Goal: Task Accomplishment & Management: Manage account settings

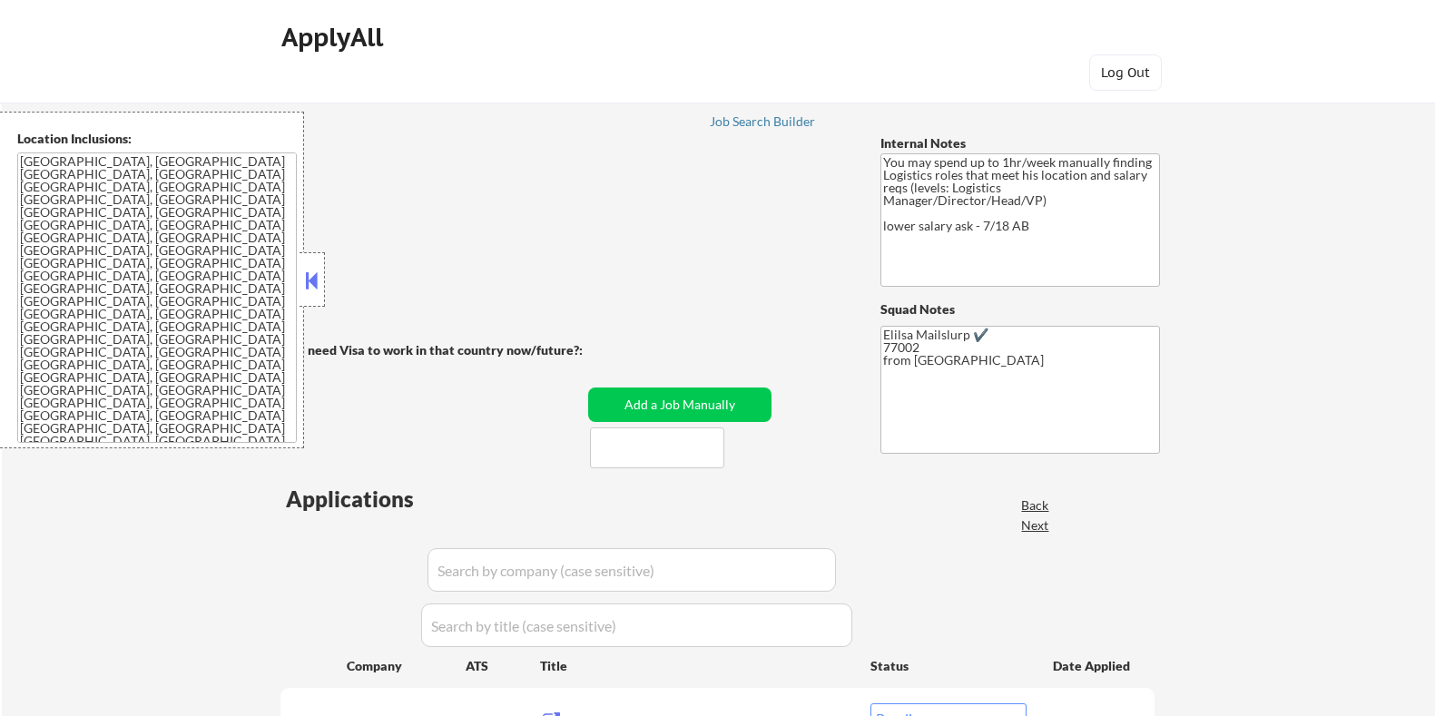
select select ""pending""
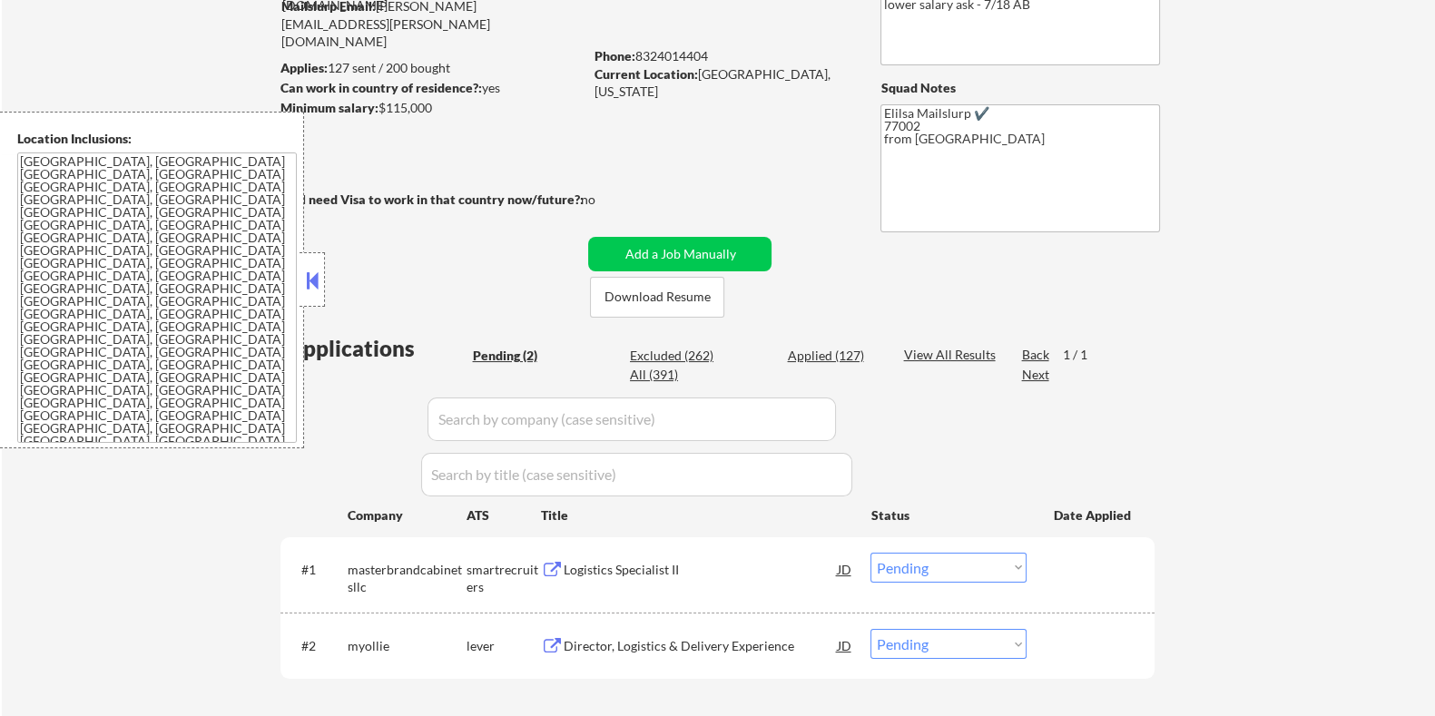
scroll to position [226, 0]
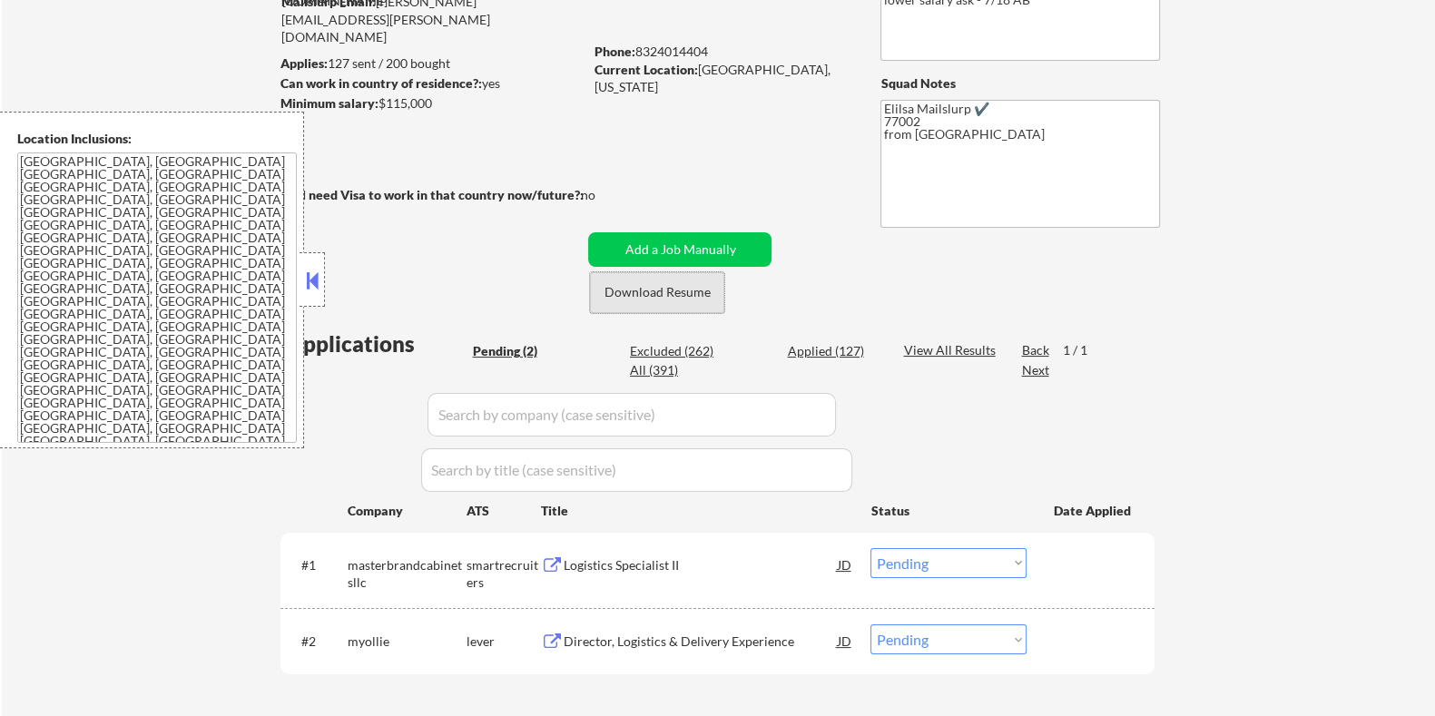
click at [686, 288] on button "Download Resume" at bounding box center [657, 292] width 134 height 41
click at [628, 565] on div "Logistics Specialist II" at bounding box center [700, 566] width 274 height 18
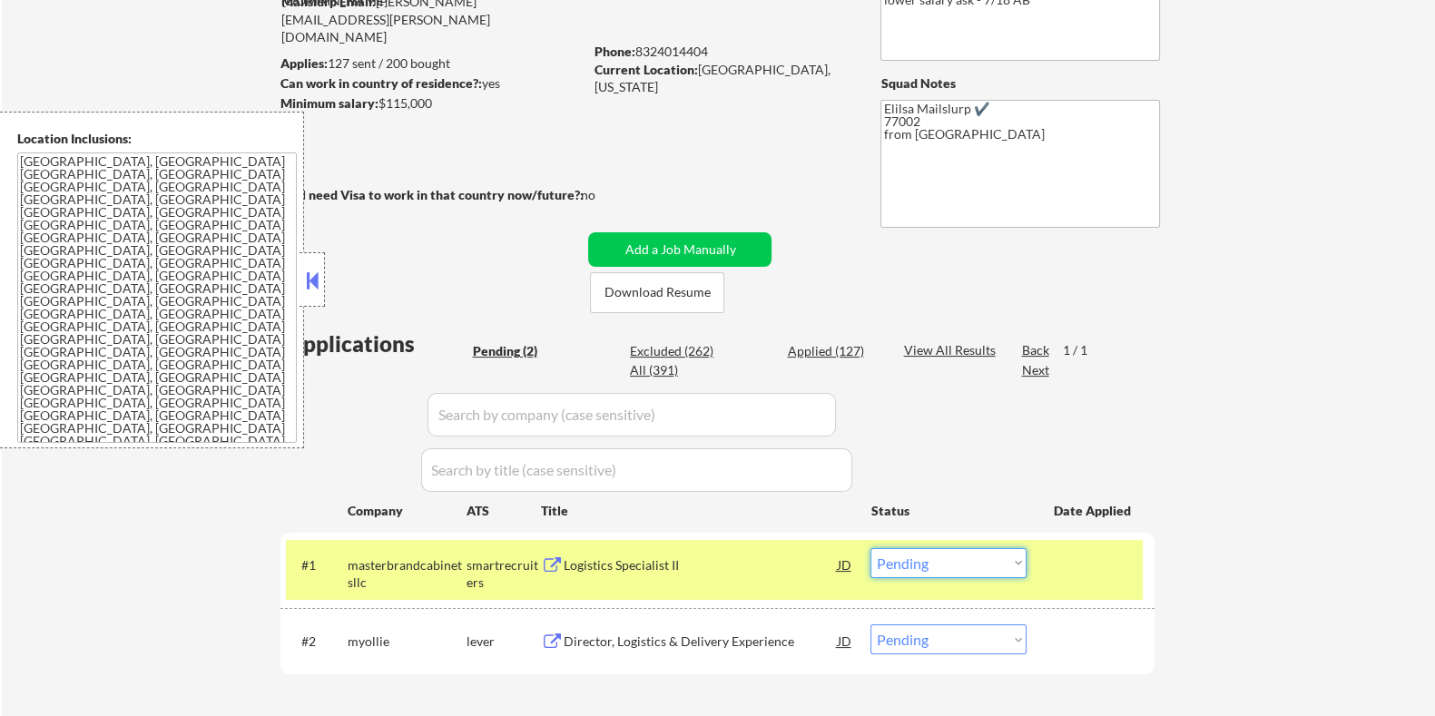
click at [914, 553] on select "Choose an option... Pending Applied Excluded (Questions) Excluded (Expired) Exc…" at bounding box center [949, 563] width 156 height 30
click at [871, 548] on select "Choose an option... Pending Applied Excluded (Questions) Excluded (Expired) Exc…" at bounding box center [949, 563] width 156 height 30
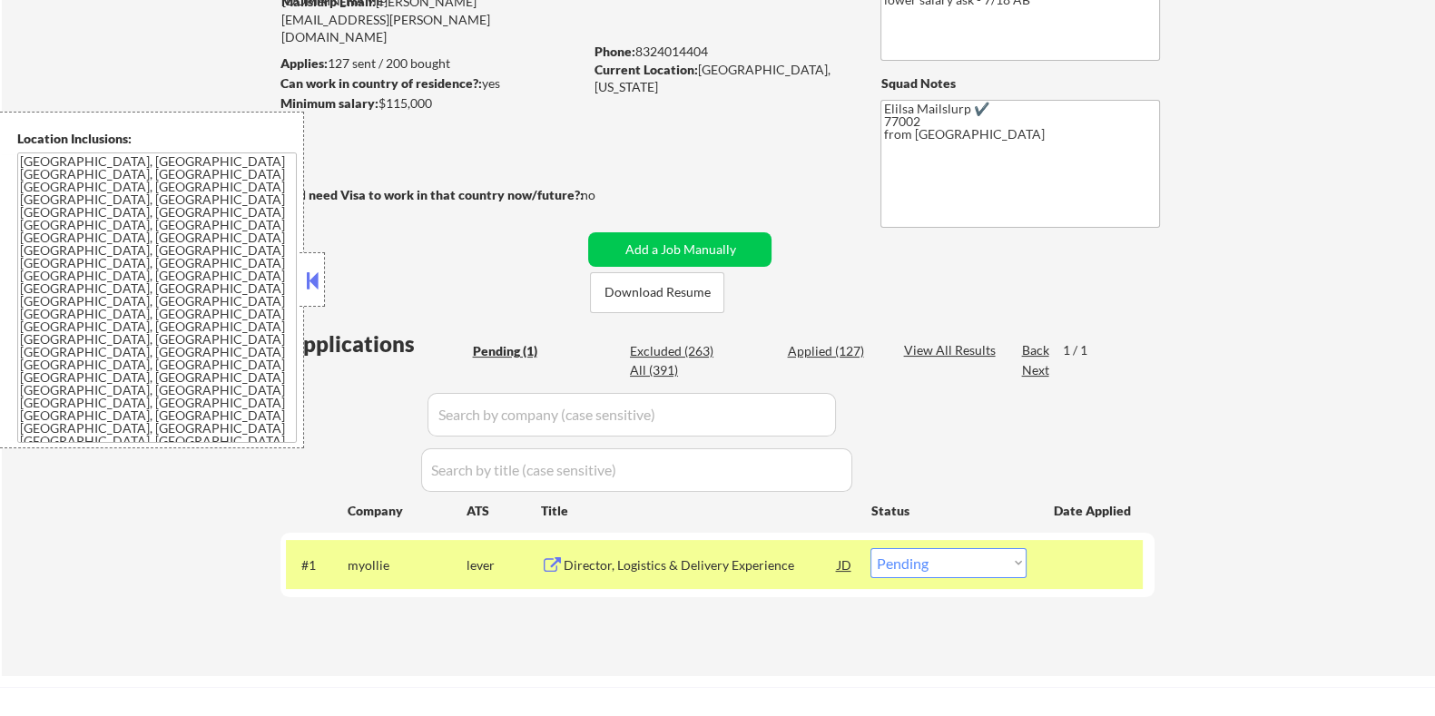
click at [649, 559] on div "Director, Logistics & Delivery Experience" at bounding box center [700, 566] width 274 height 18
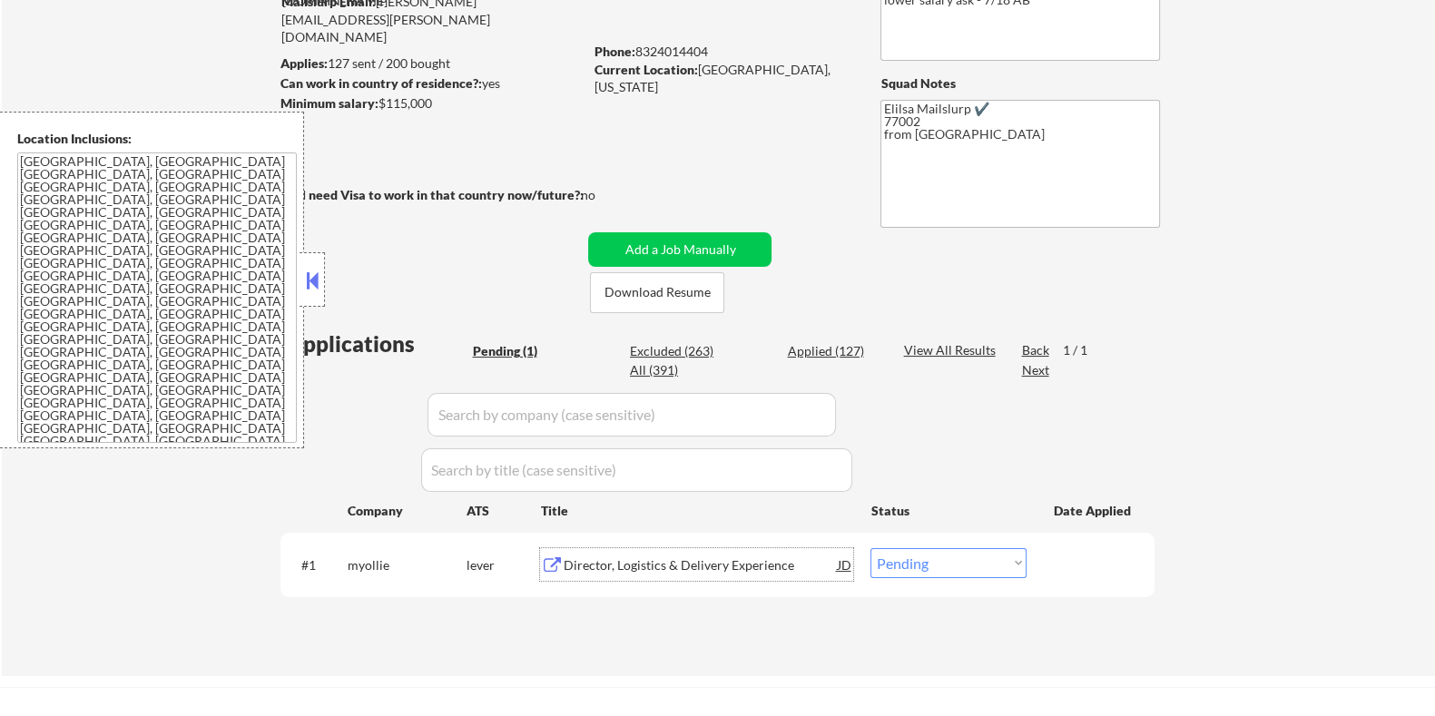
click at [965, 569] on select "Choose an option... Pending Applied Excluded (Questions) Excluded (Expired) Exc…" at bounding box center [949, 563] width 156 height 30
select select ""applied""
click at [871, 548] on select "Choose an option... Pending Applied Excluded (Questions) Excluded (Expired) Exc…" at bounding box center [949, 563] width 156 height 30
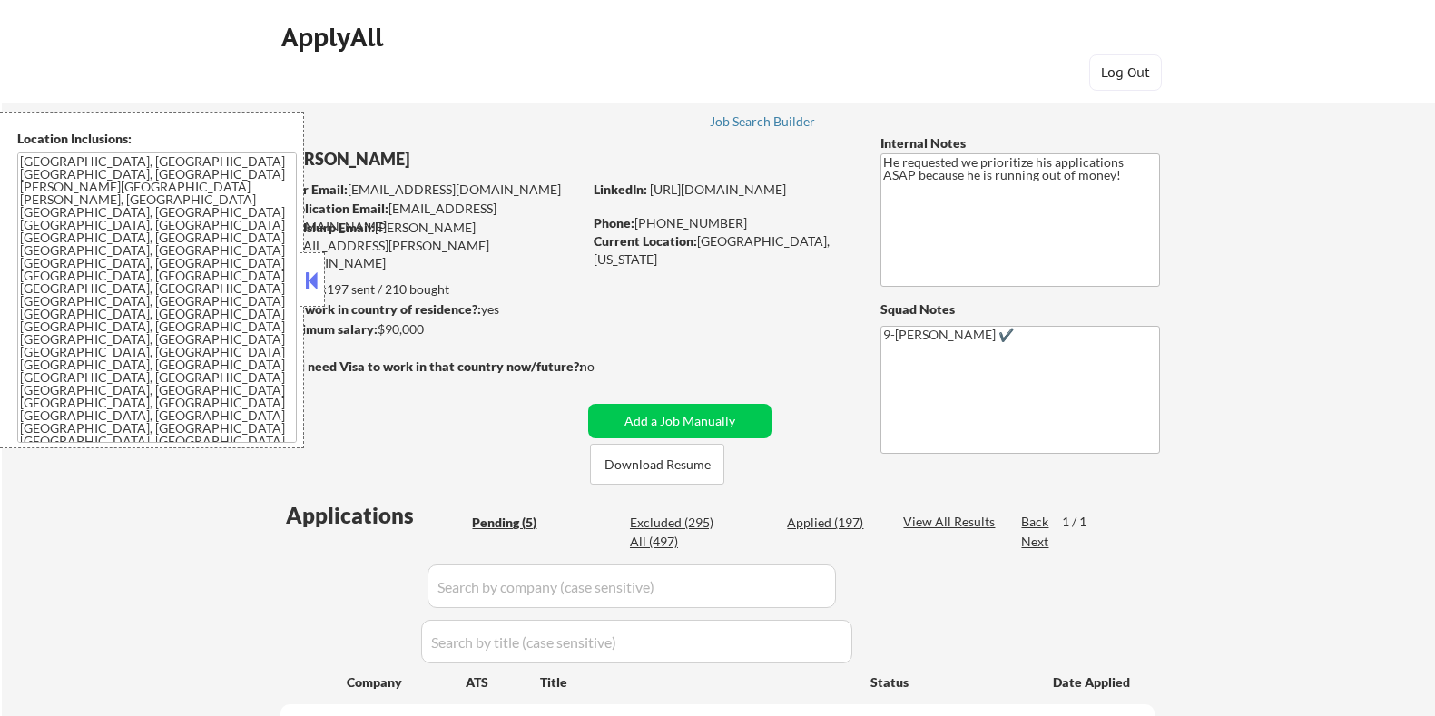
select select ""pending""
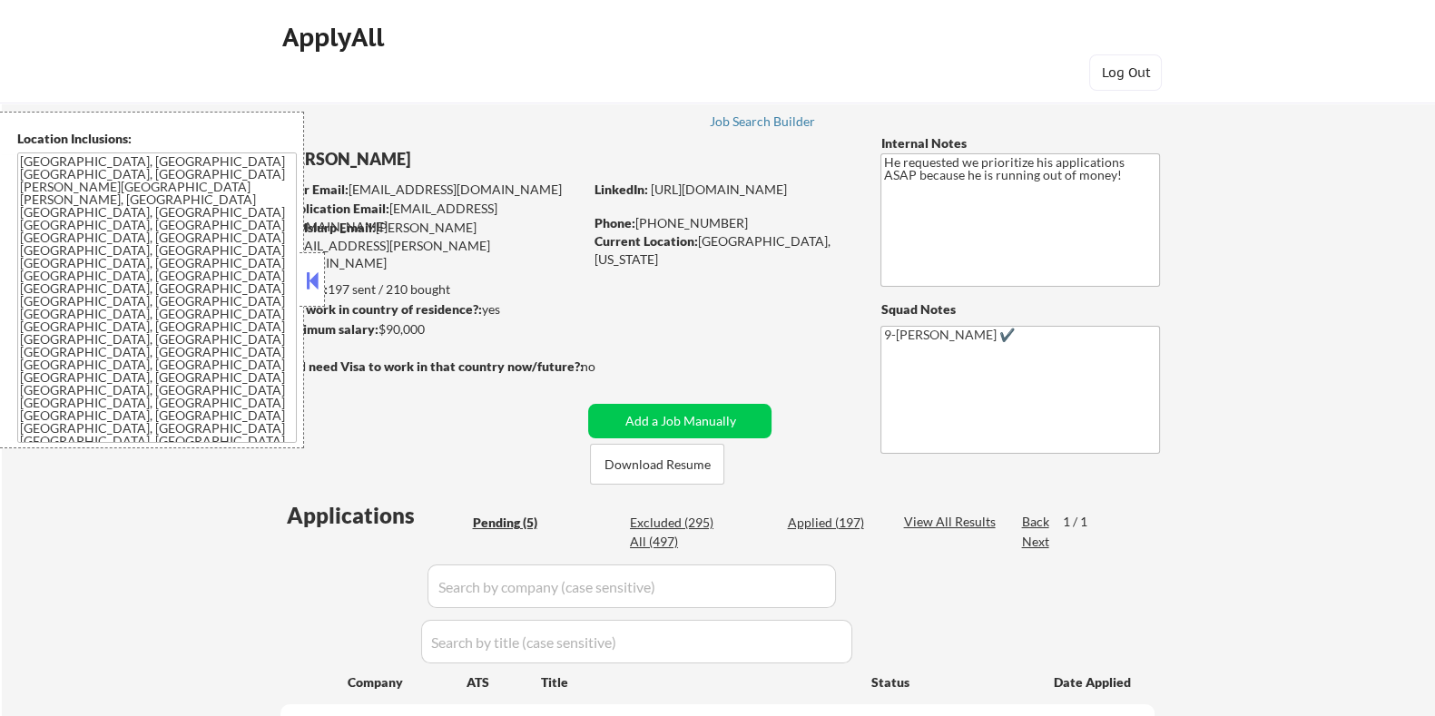
click at [310, 274] on button at bounding box center [312, 280] width 20 height 27
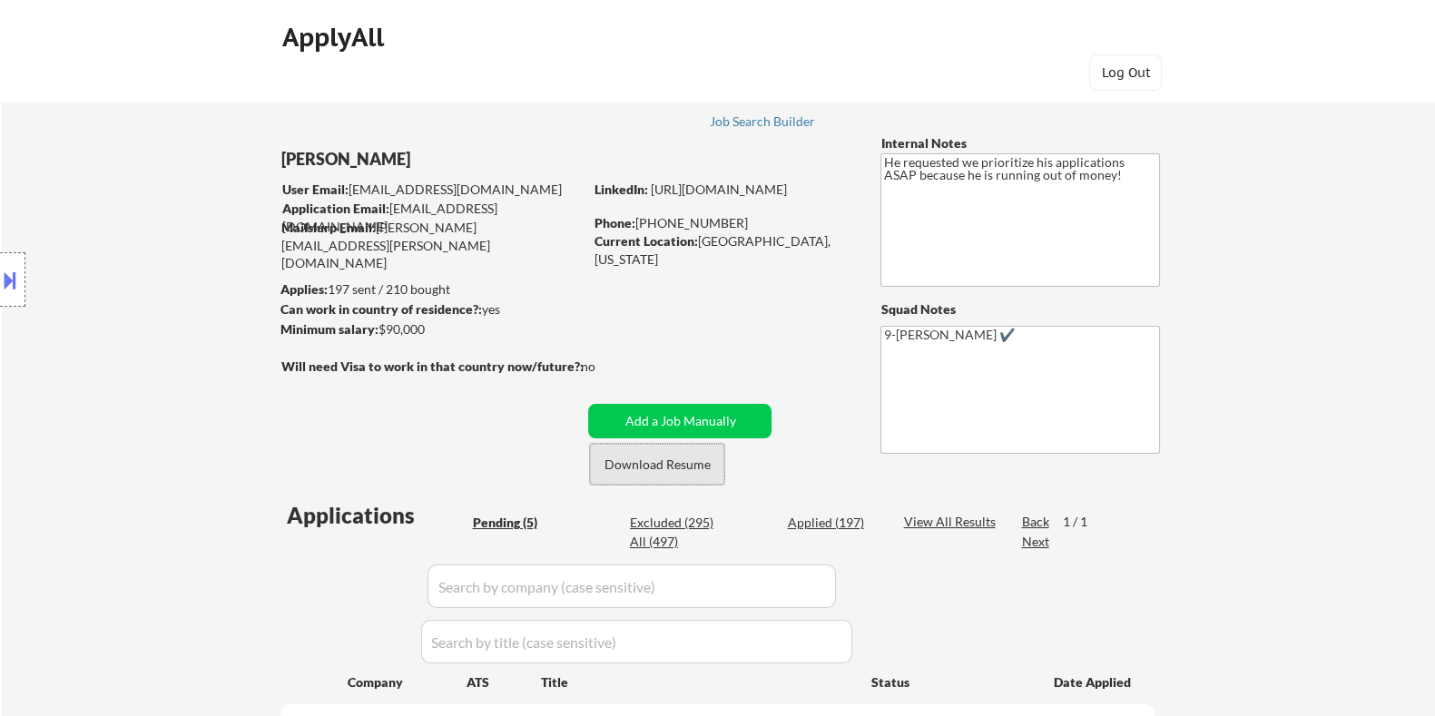
click at [634, 462] on button "Download Resume" at bounding box center [657, 464] width 134 height 41
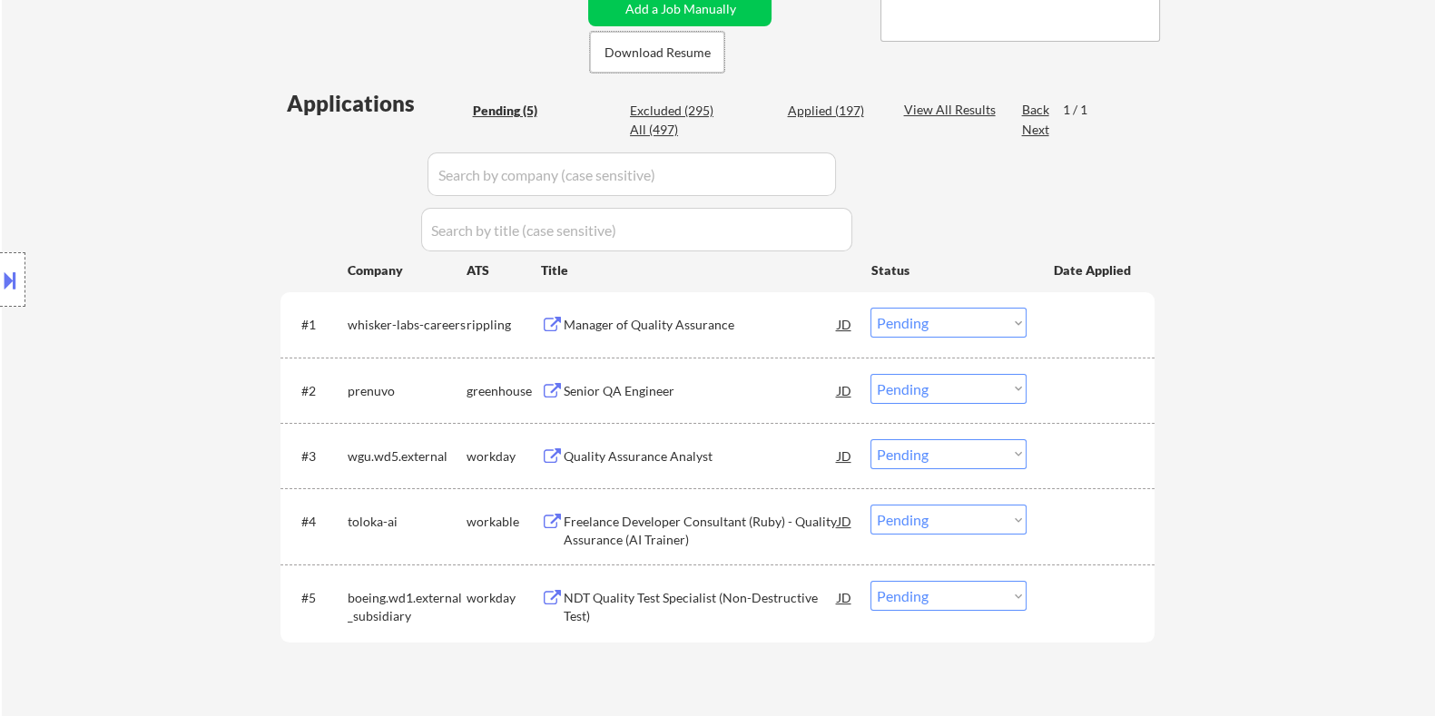
scroll to position [453, 0]
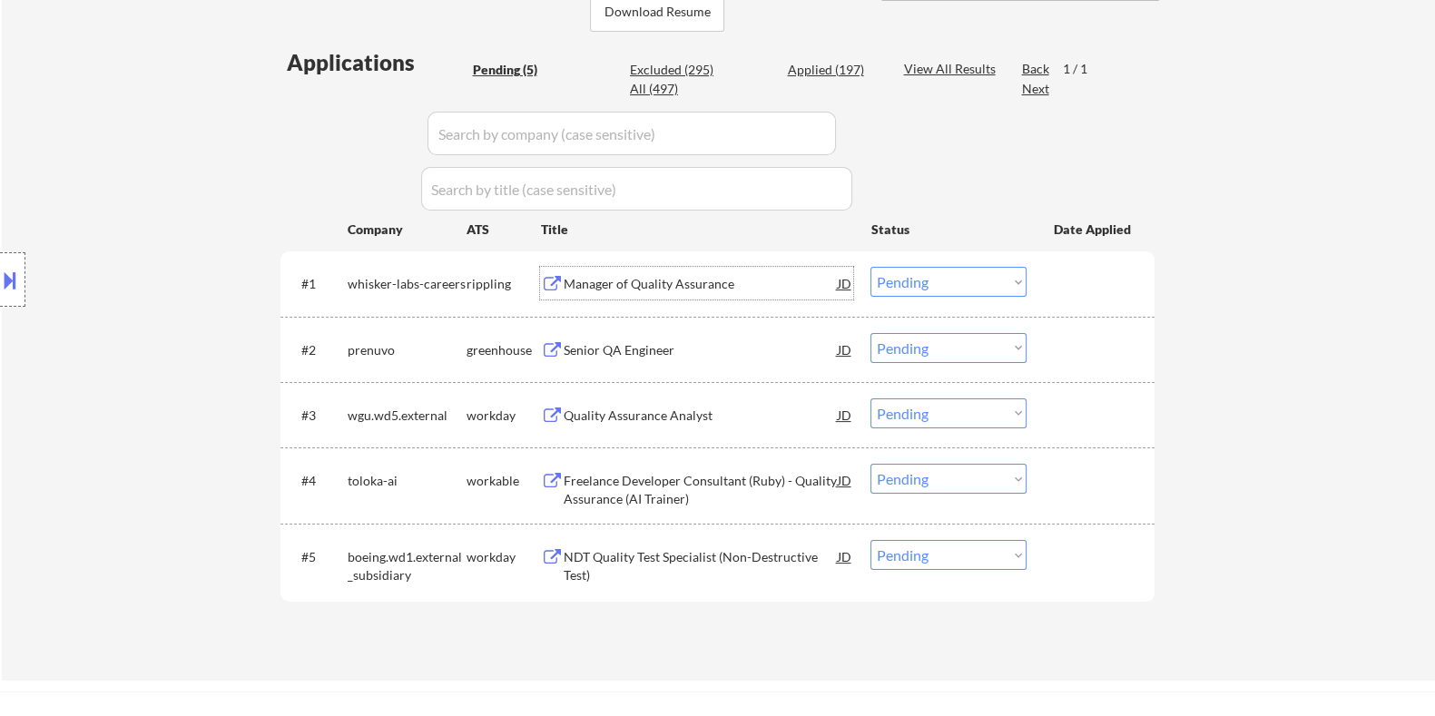
click at [619, 280] on div "Manager of Quality Assurance" at bounding box center [700, 284] width 274 height 18
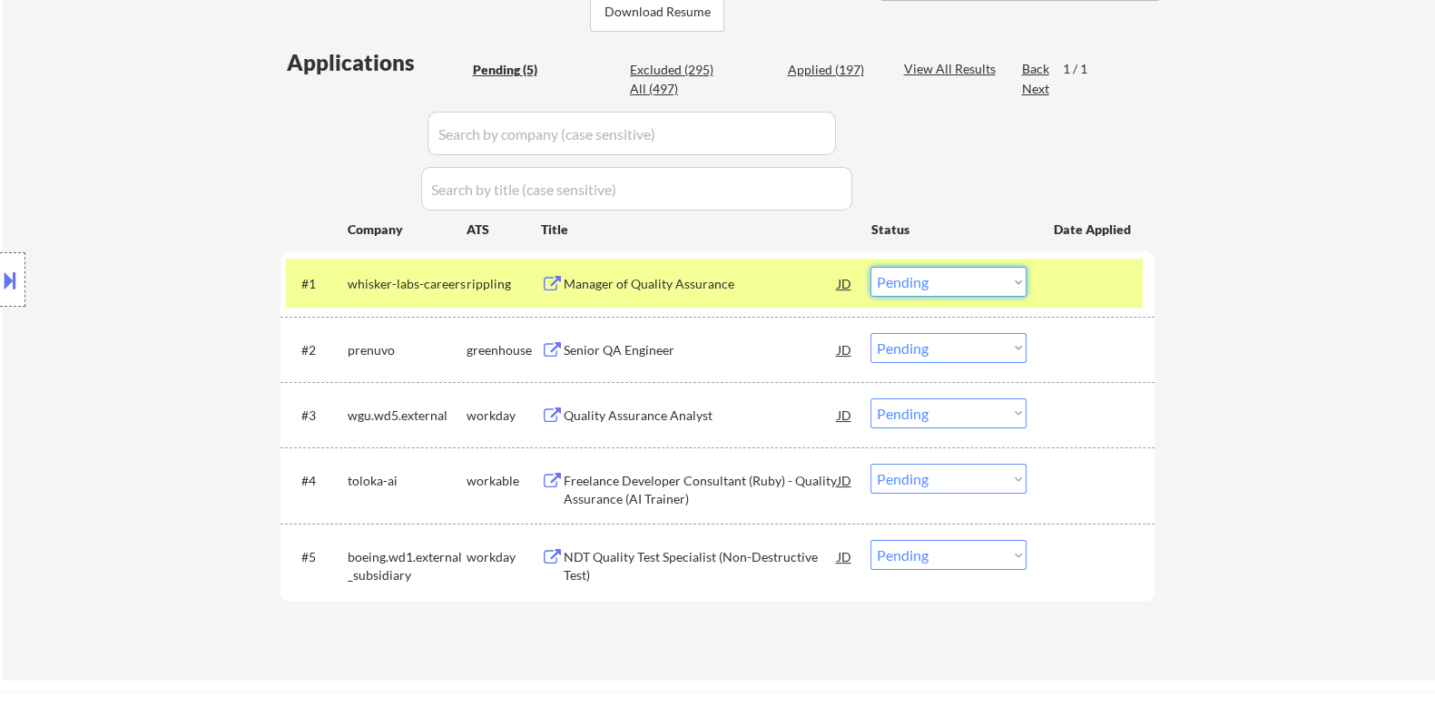
click at [965, 288] on select "Choose an option... Pending Applied Excluded (Questions) Excluded (Expired) Exc…" at bounding box center [949, 282] width 156 height 30
click at [871, 267] on select "Choose an option... Pending Applied Excluded (Questions) Excluded (Expired) Exc…" at bounding box center [949, 282] width 156 height 30
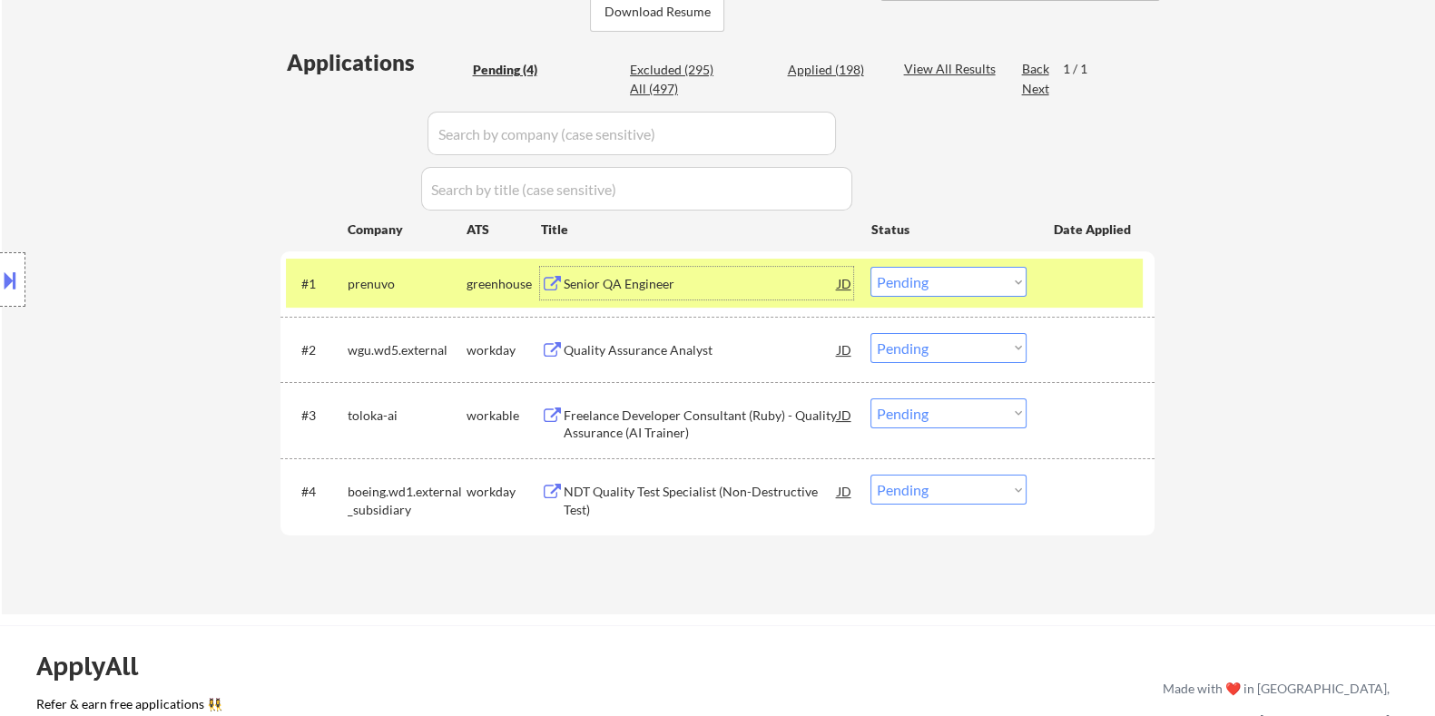
click at [644, 282] on div "Senior QA Engineer" at bounding box center [700, 284] width 274 height 18
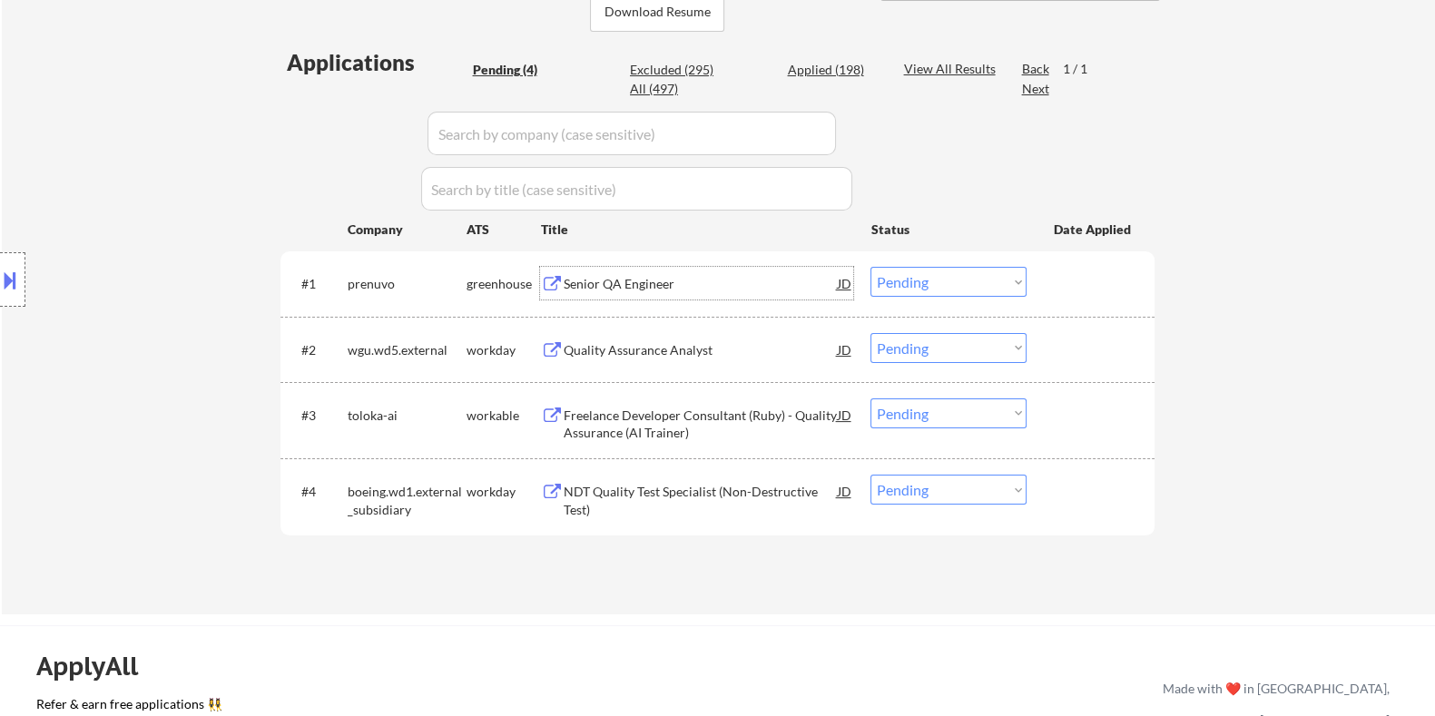
click at [605, 287] on div "Senior QA Engineer" at bounding box center [700, 284] width 274 height 18
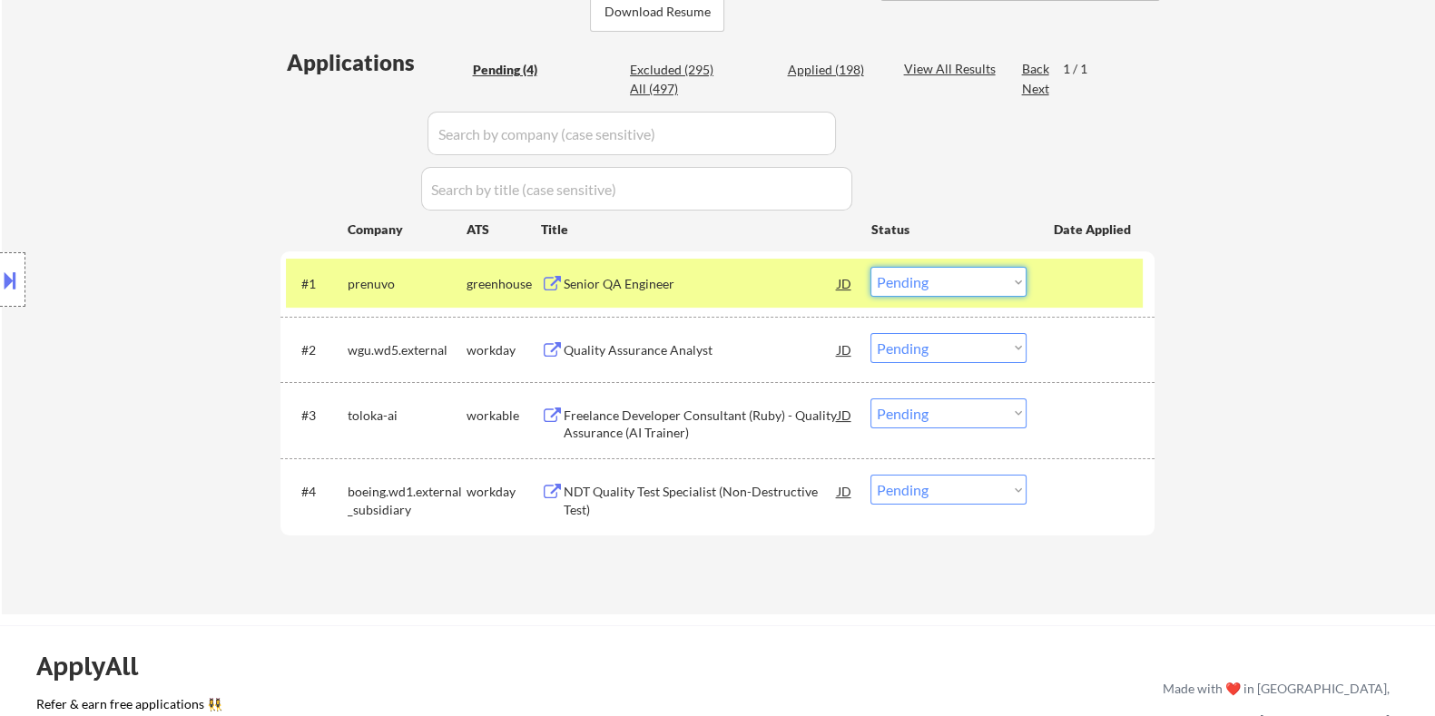
click at [1002, 291] on select "Choose an option... Pending Applied Excluded (Questions) Excluded (Expired) Exc…" at bounding box center [949, 282] width 156 height 30
click at [871, 267] on select "Choose an option... Pending Applied Excluded (Questions) Excluded (Expired) Exc…" at bounding box center [949, 282] width 156 height 30
select select ""pending""
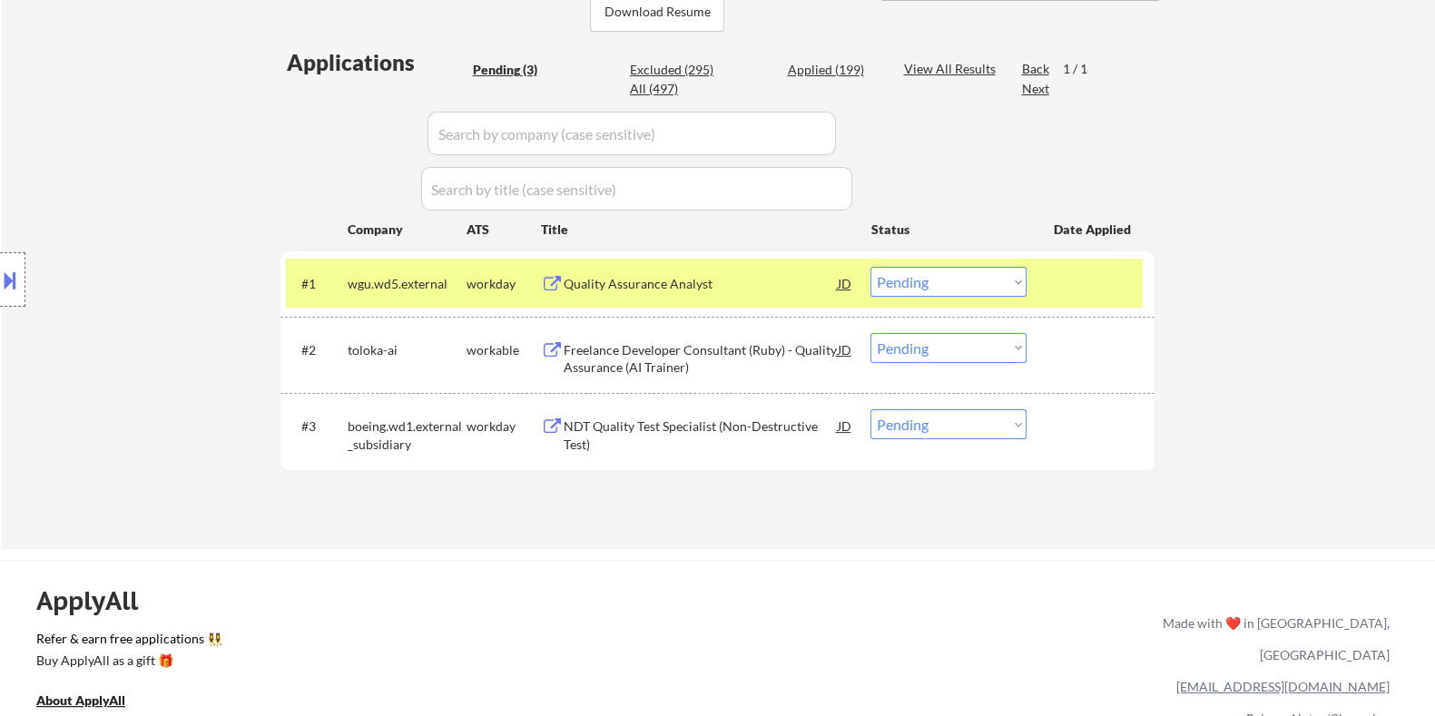
click at [682, 357] on div "Freelance Developer Consultant (Ruby) - Quality Assurance (AI Trainer)" at bounding box center [700, 358] width 274 height 35
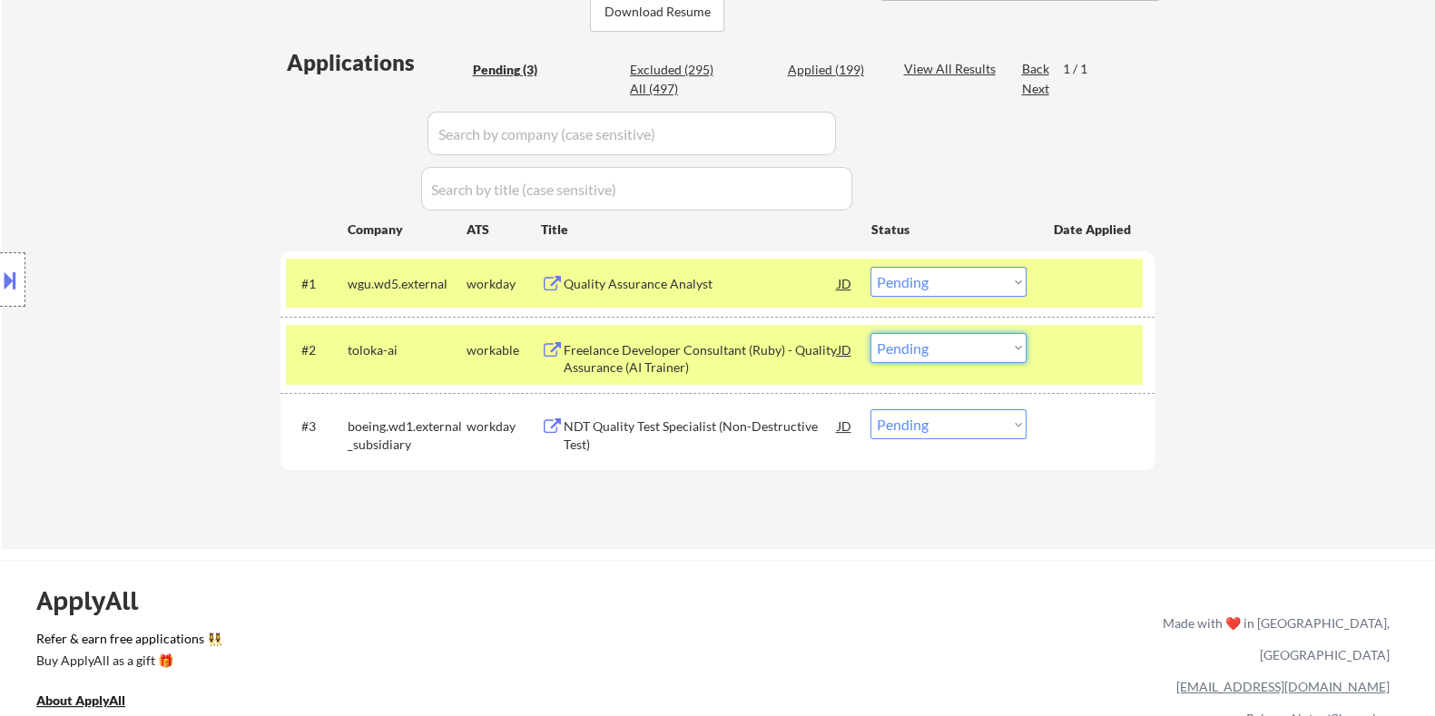
click at [987, 346] on select "Choose an option... Pending Applied Excluded (Questions) Excluded (Expired) Exc…" at bounding box center [949, 348] width 156 height 30
click at [871, 333] on select "Choose an option... Pending Applied Excluded (Questions) Excluded (Expired) Exc…" at bounding box center [949, 348] width 156 height 30
select select ""pending""
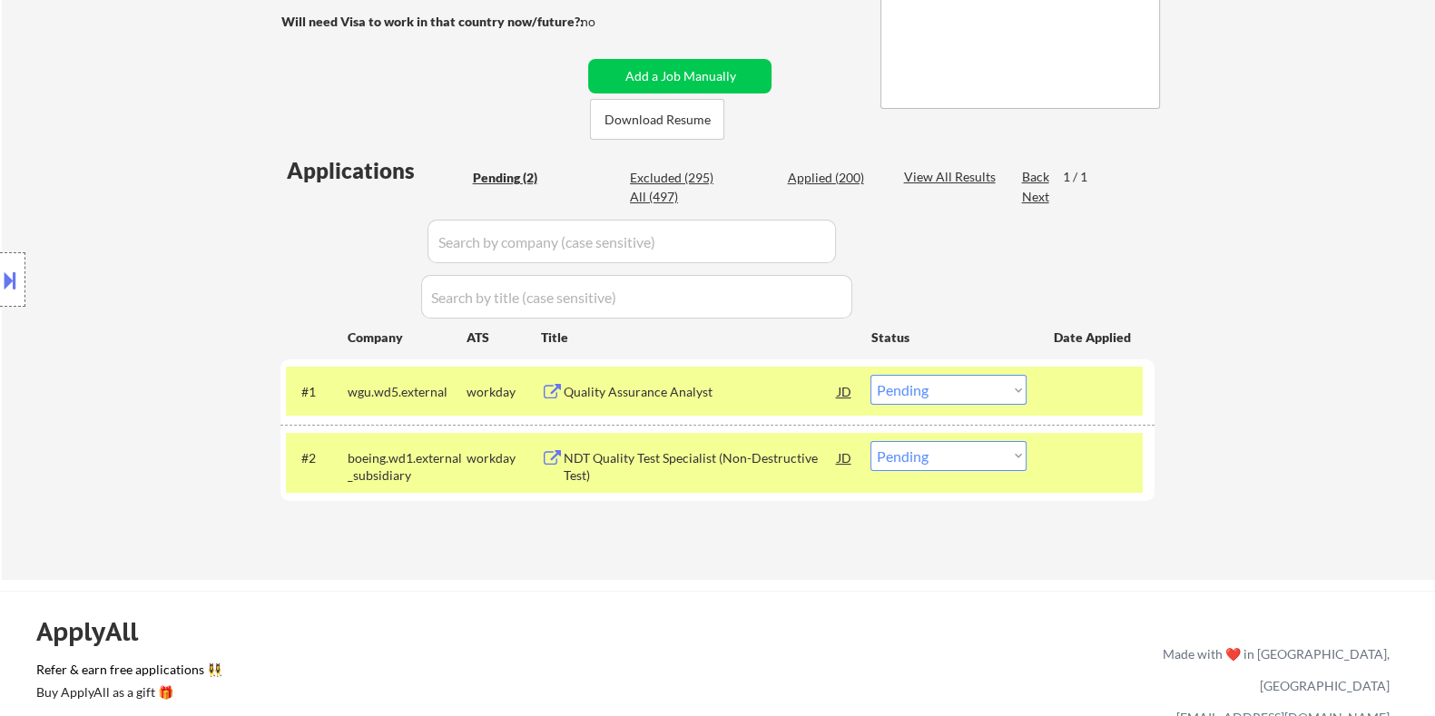
scroll to position [226, 0]
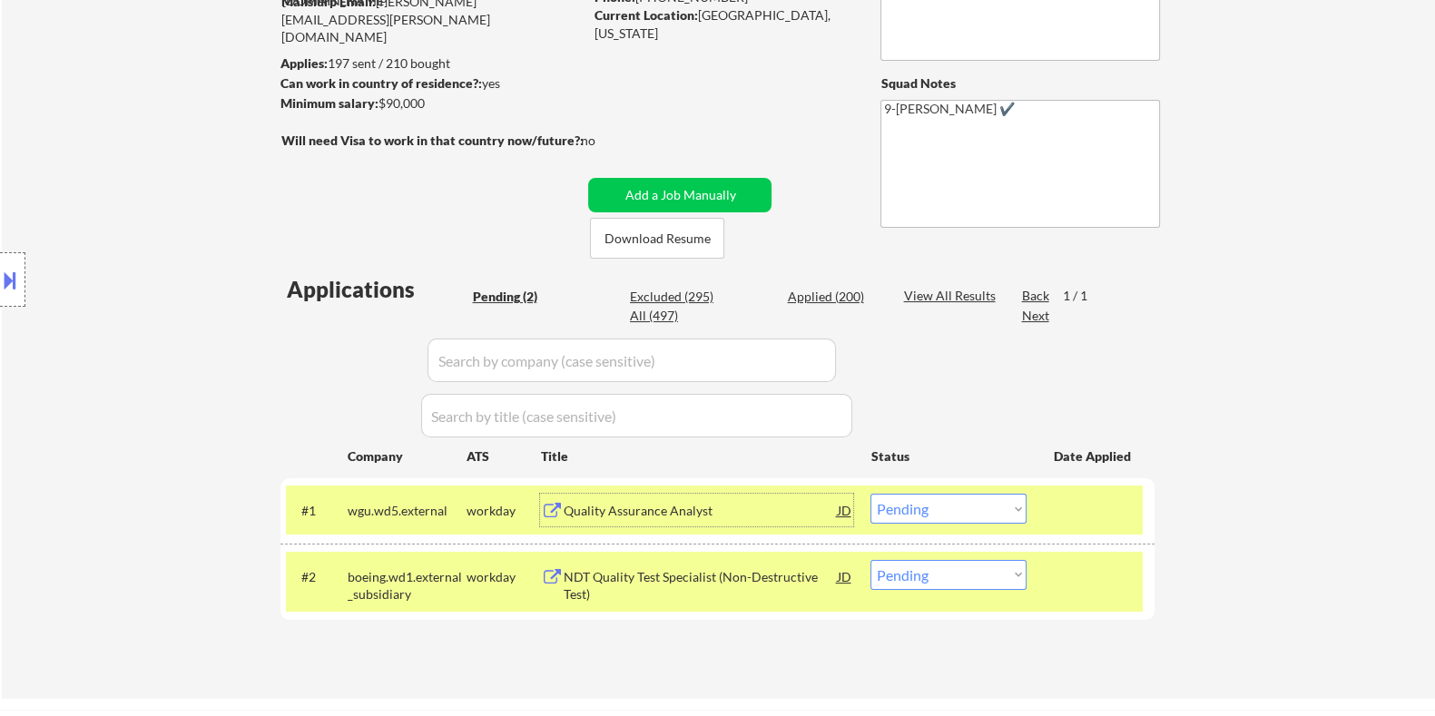
click at [672, 509] on div "Quality Assurance Analyst" at bounding box center [700, 511] width 274 height 18
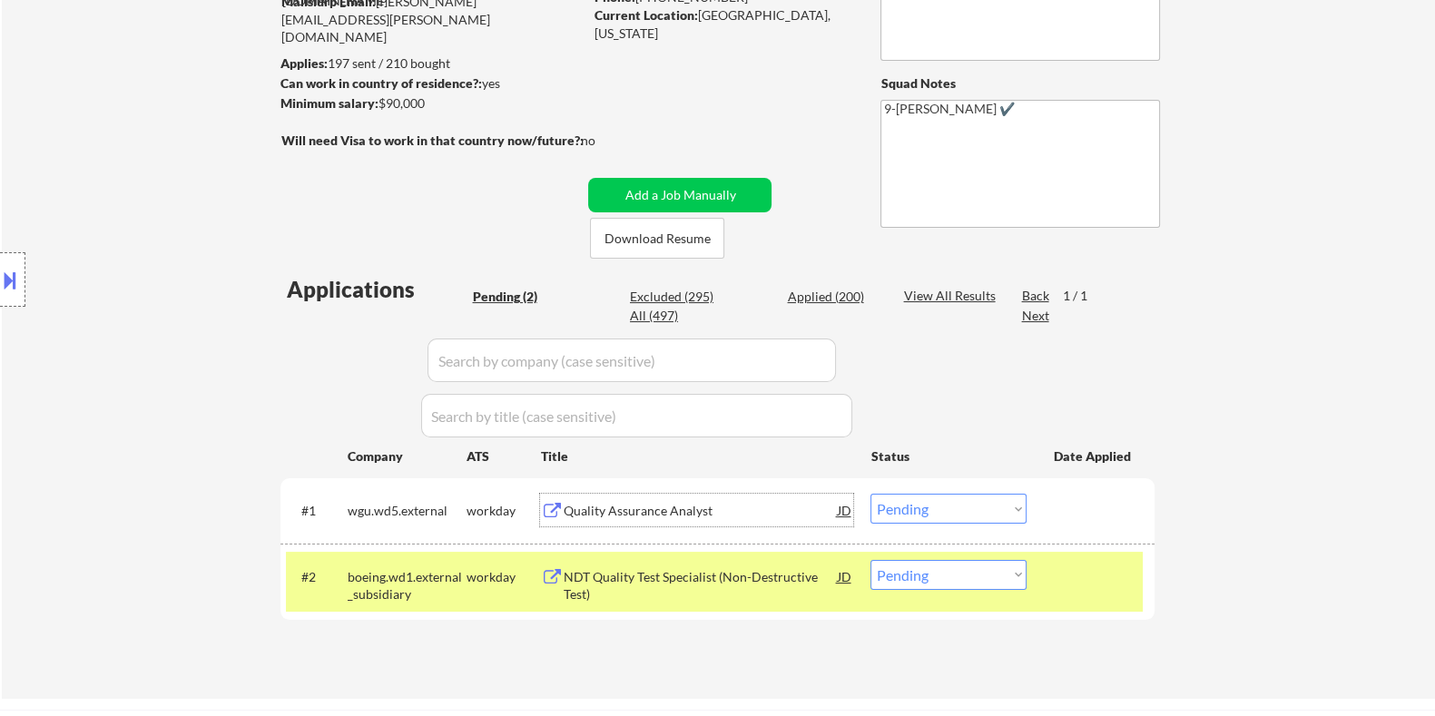
click at [992, 506] on select "Choose an option... Pending Applied Excluded (Questions) Excluded (Expired) Exc…" at bounding box center [949, 509] width 156 height 30
click at [871, 494] on select "Choose an option... Pending Applied Excluded (Questions) Excluded (Expired) Exc…" at bounding box center [949, 509] width 156 height 30
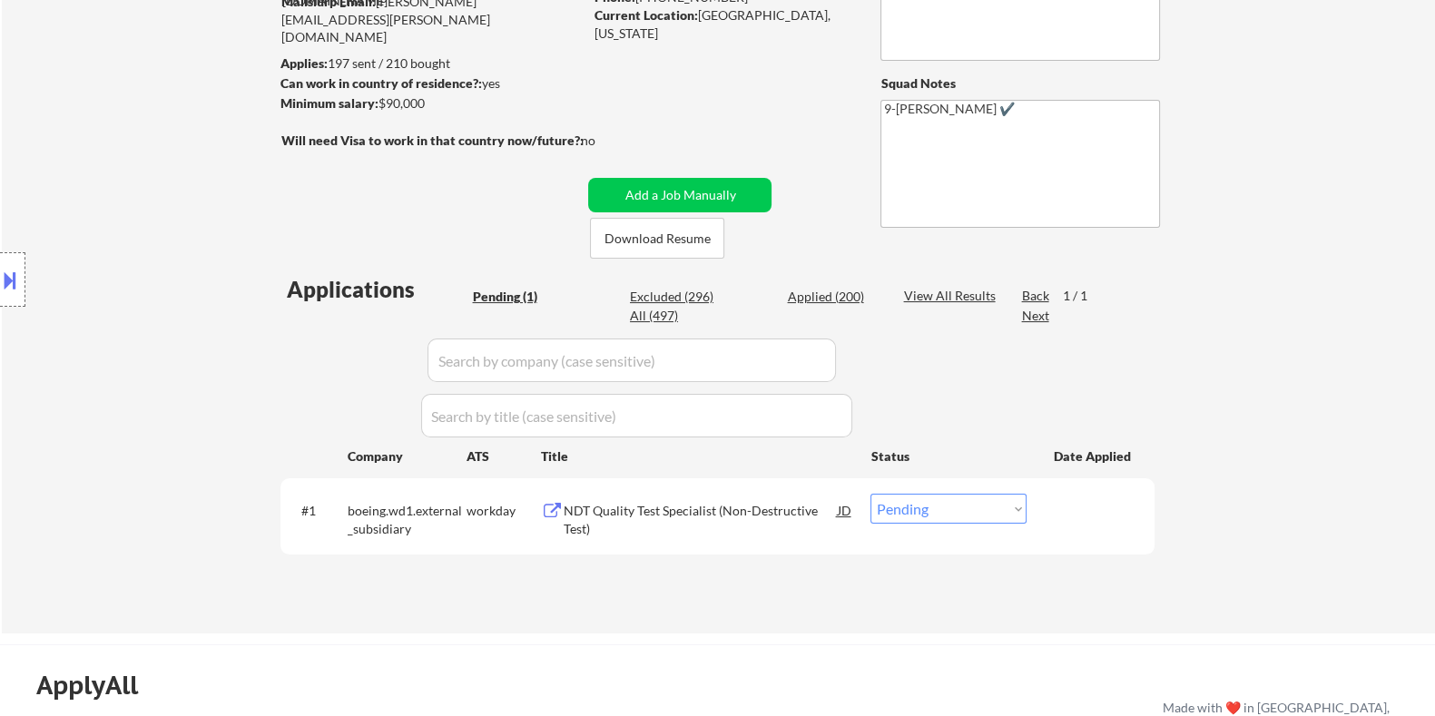
click at [647, 499] on div "NDT Quality Test Specialist (Non-Destructive Test)" at bounding box center [700, 516] width 274 height 44
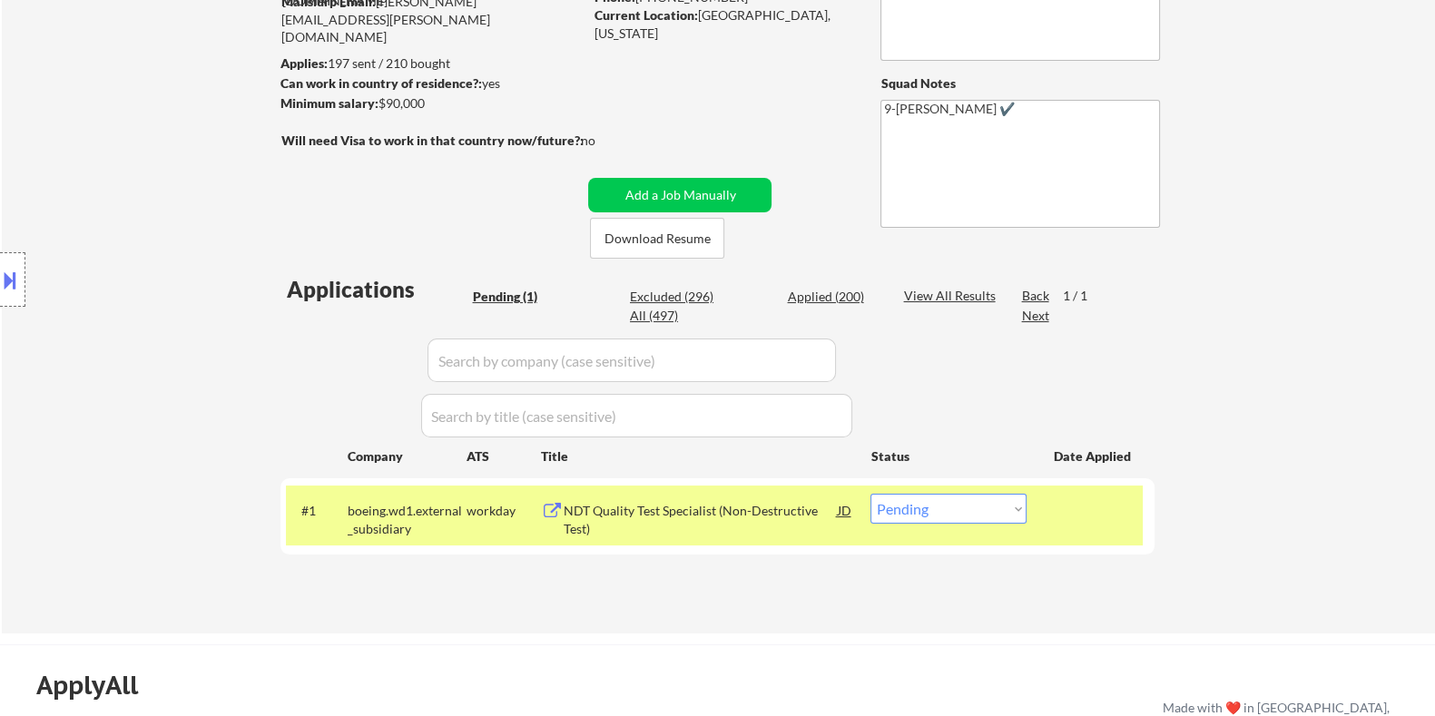
scroll to position [340, 0]
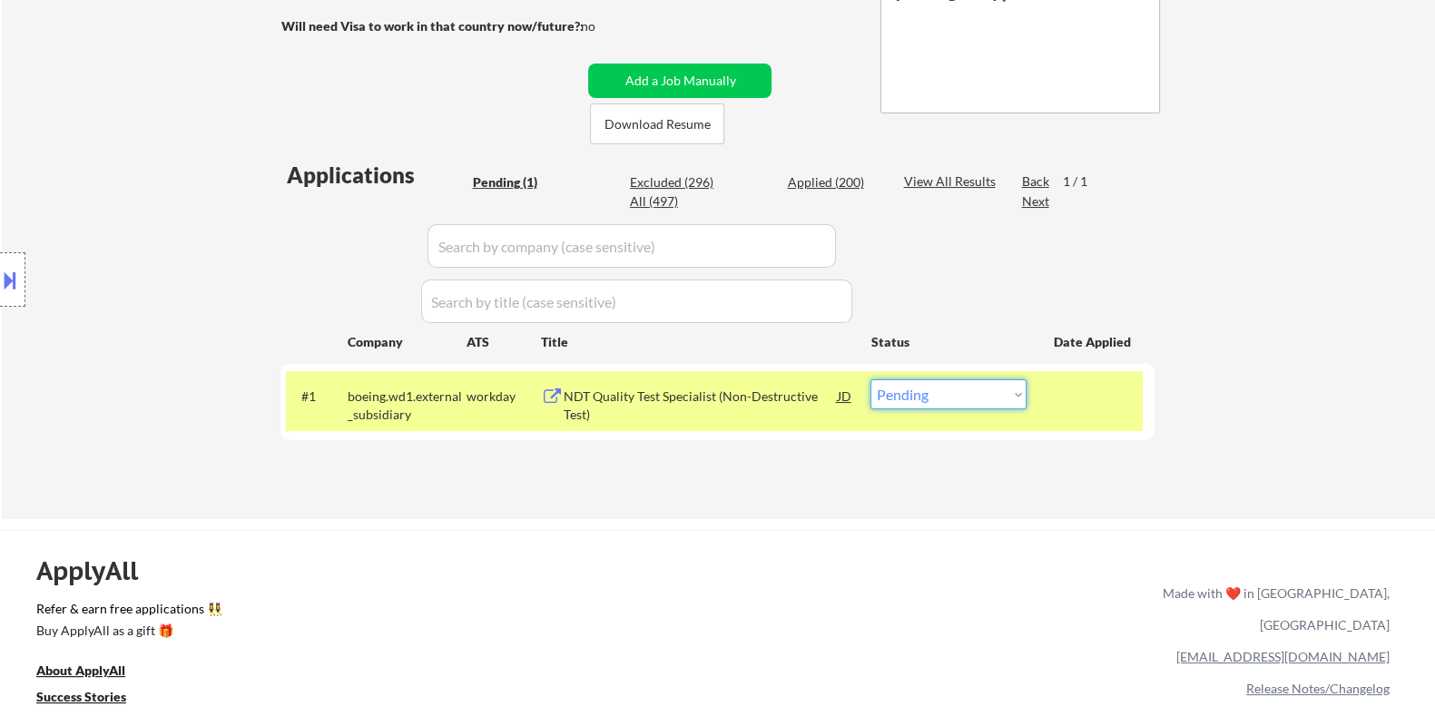
click at [984, 394] on select "Choose an option... Pending Applied Excluded (Questions) Excluded (Expired) Exc…" at bounding box center [949, 395] width 156 height 30
select select ""excluded__bad_match_""
click at [871, 380] on select "Choose an option... Pending Applied Excluded (Questions) Excluded (Expired) Exc…" at bounding box center [949, 395] width 156 height 30
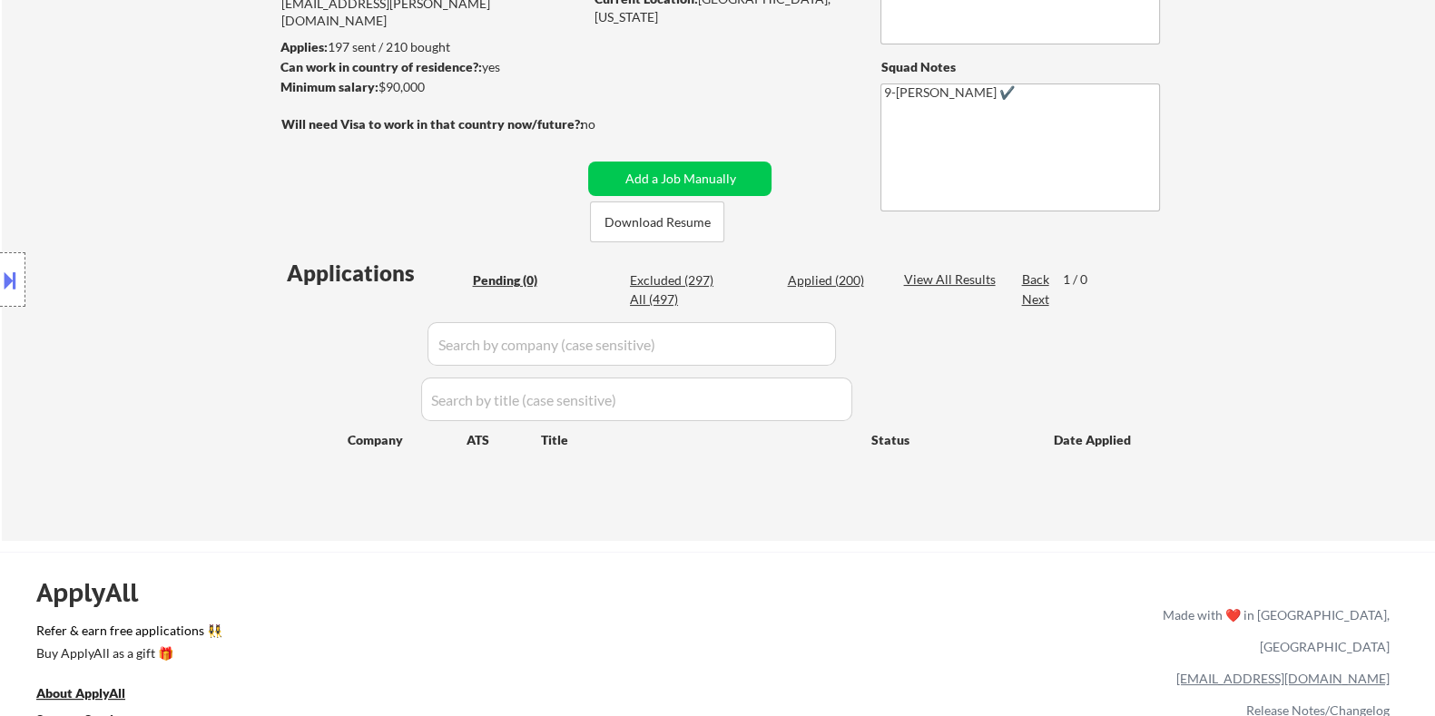
scroll to position [226, 0]
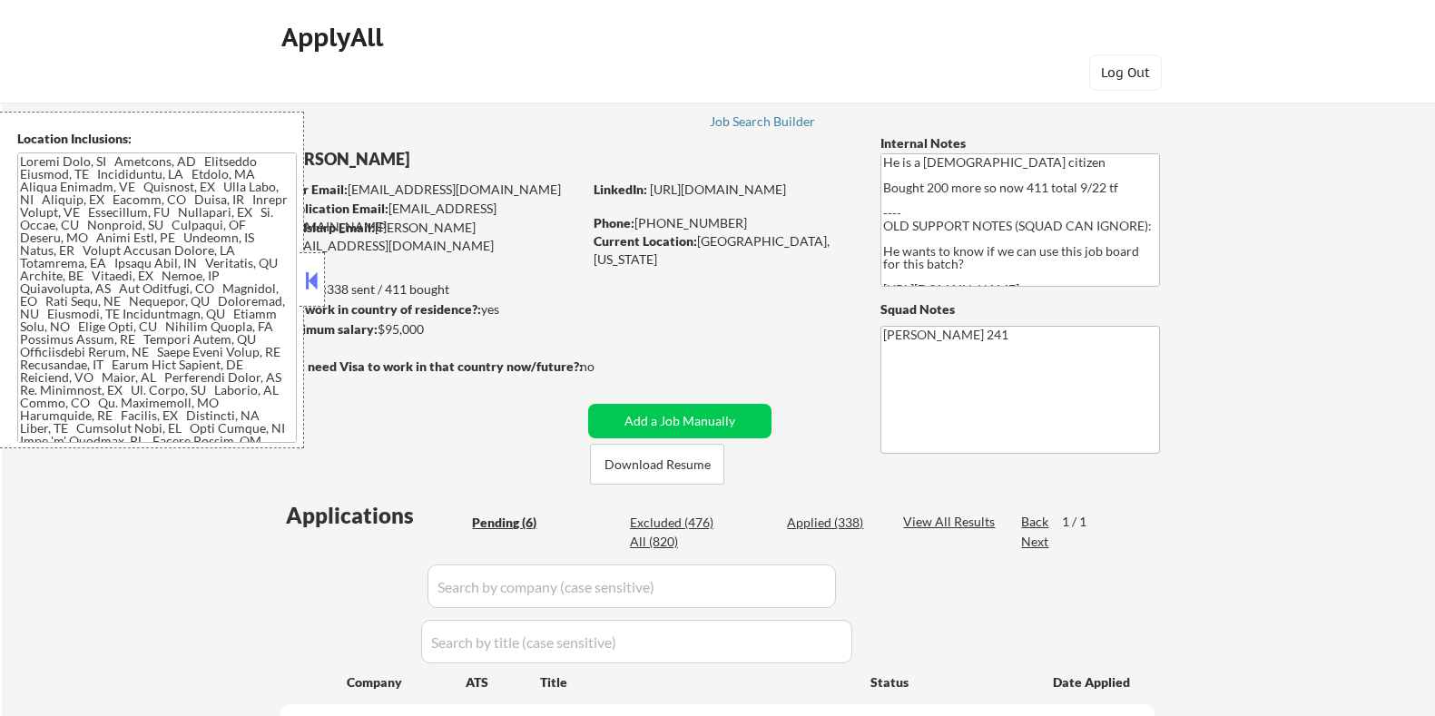
select select ""pending""
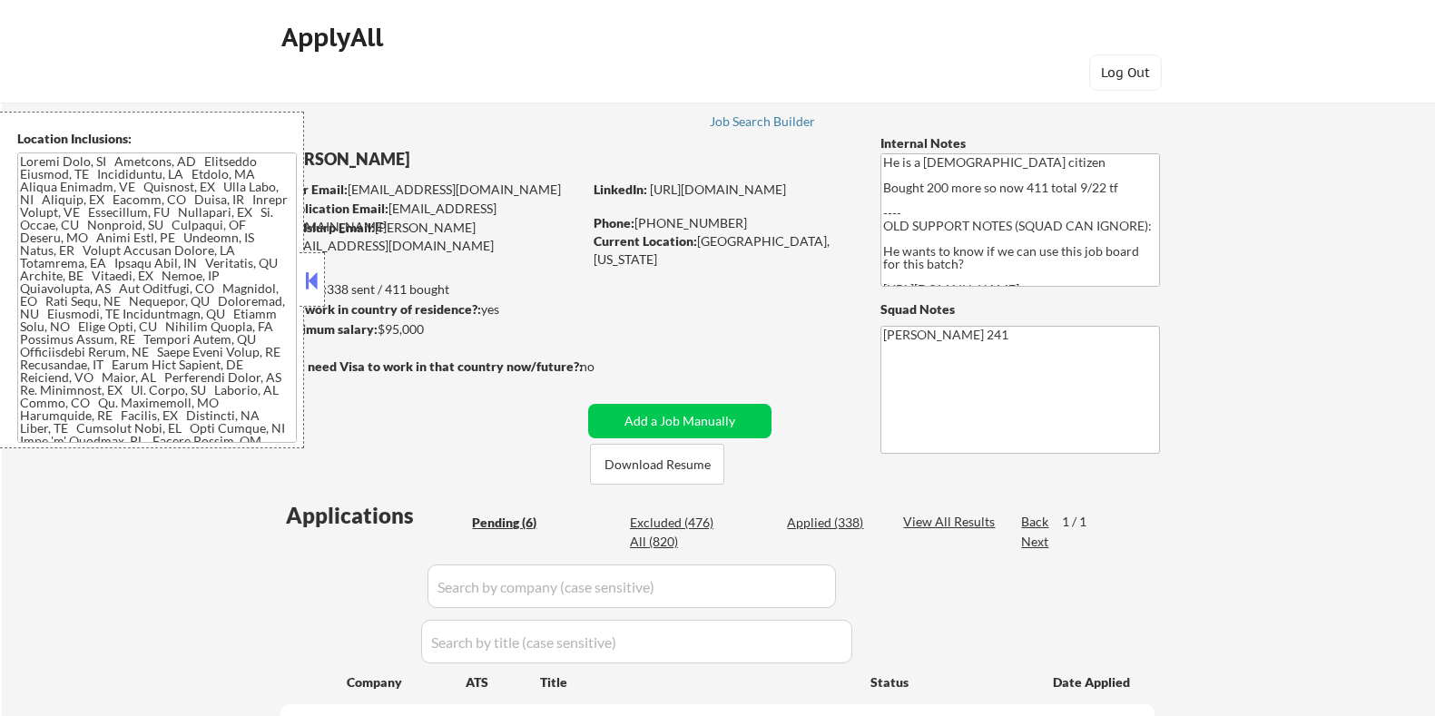
select select ""pending""
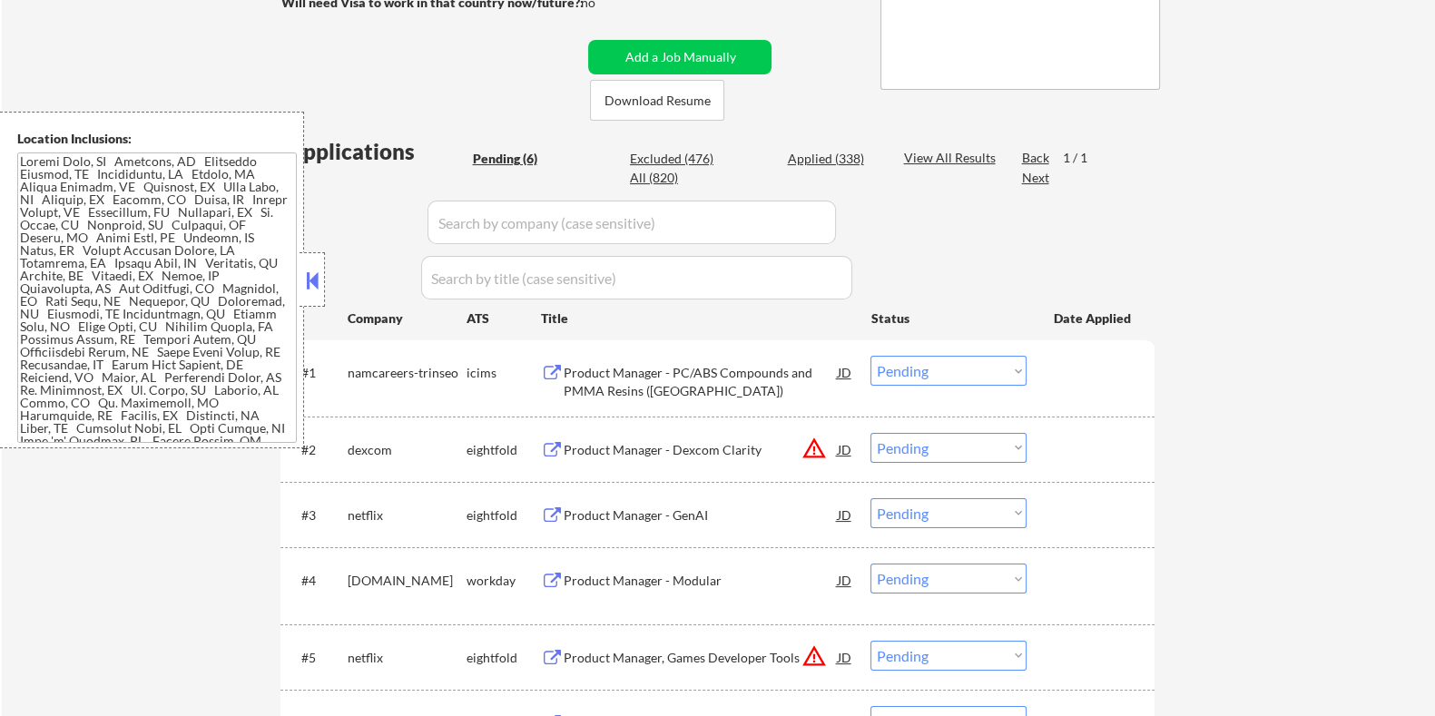
scroll to position [340, 0]
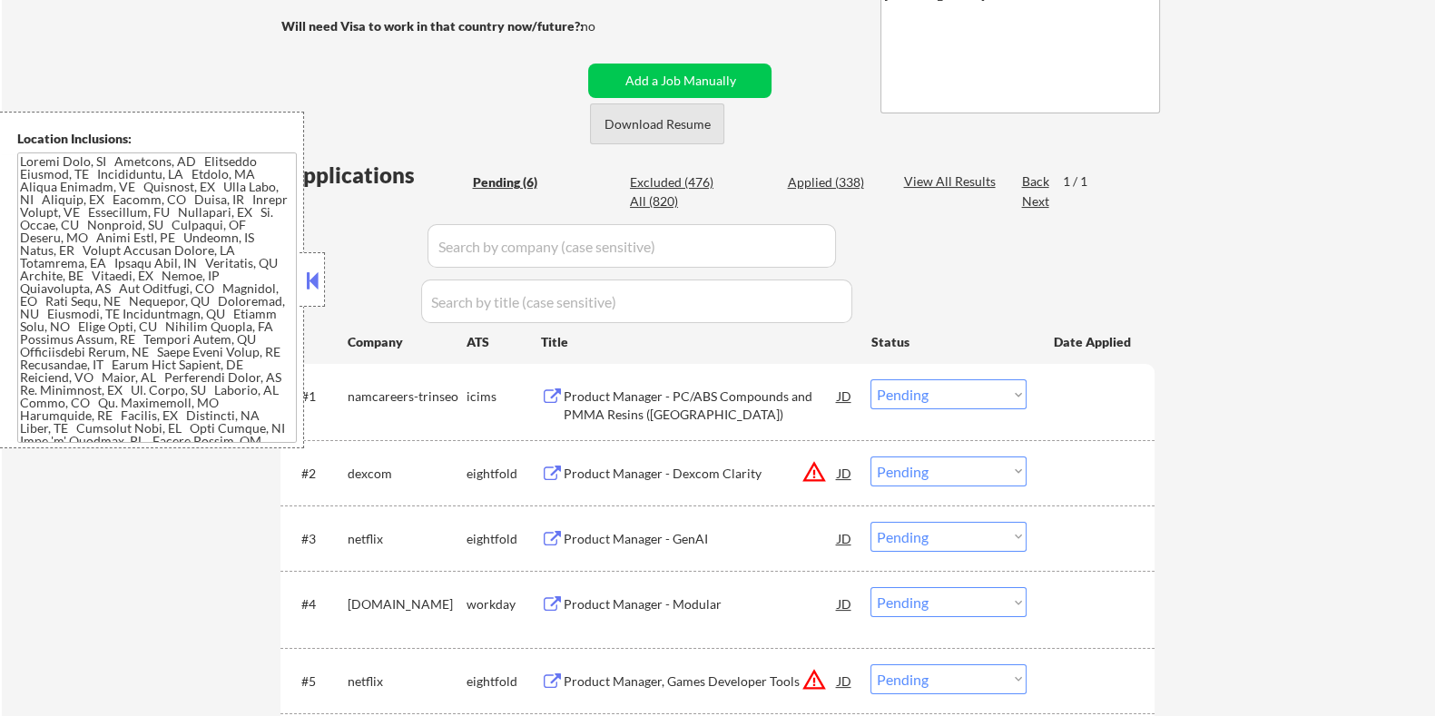
click at [645, 118] on button "Download Resume" at bounding box center [657, 124] width 134 height 41
click at [667, 401] on div "Product Manager - PC/ABS Compounds and PMMA Resins (North America)" at bounding box center [700, 405] width 274 height 35
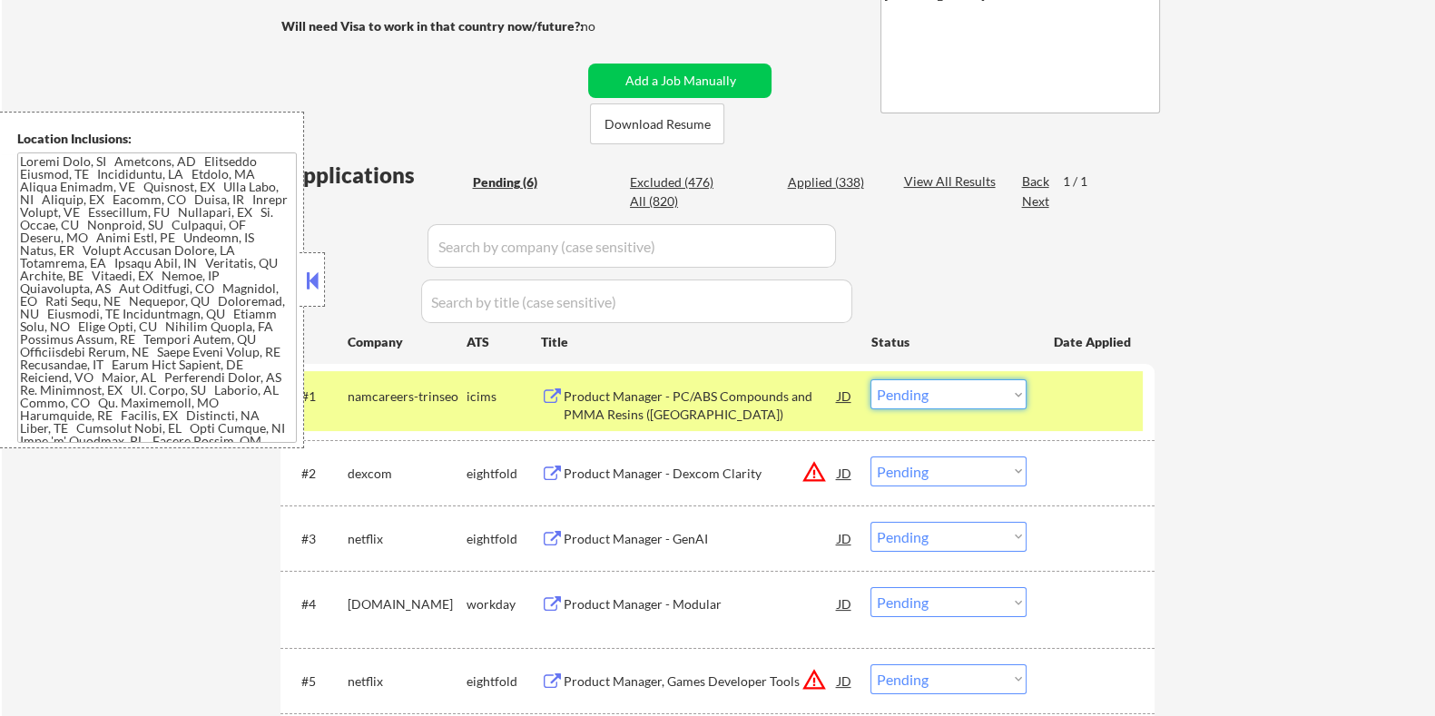
click at [942, 392] on select "Choose an option... Pending Applied Excluded (Questions) Excluded (Expired) Exc…" at bounding box center [949, 395] width 156 height 30
click at [871, 380] on select "Choose an option... Pending Applied Excluded (Questions) Excluded (Expired) Exc…" at bounding box center [949, 395] width 156 height 30
select select ""pending""
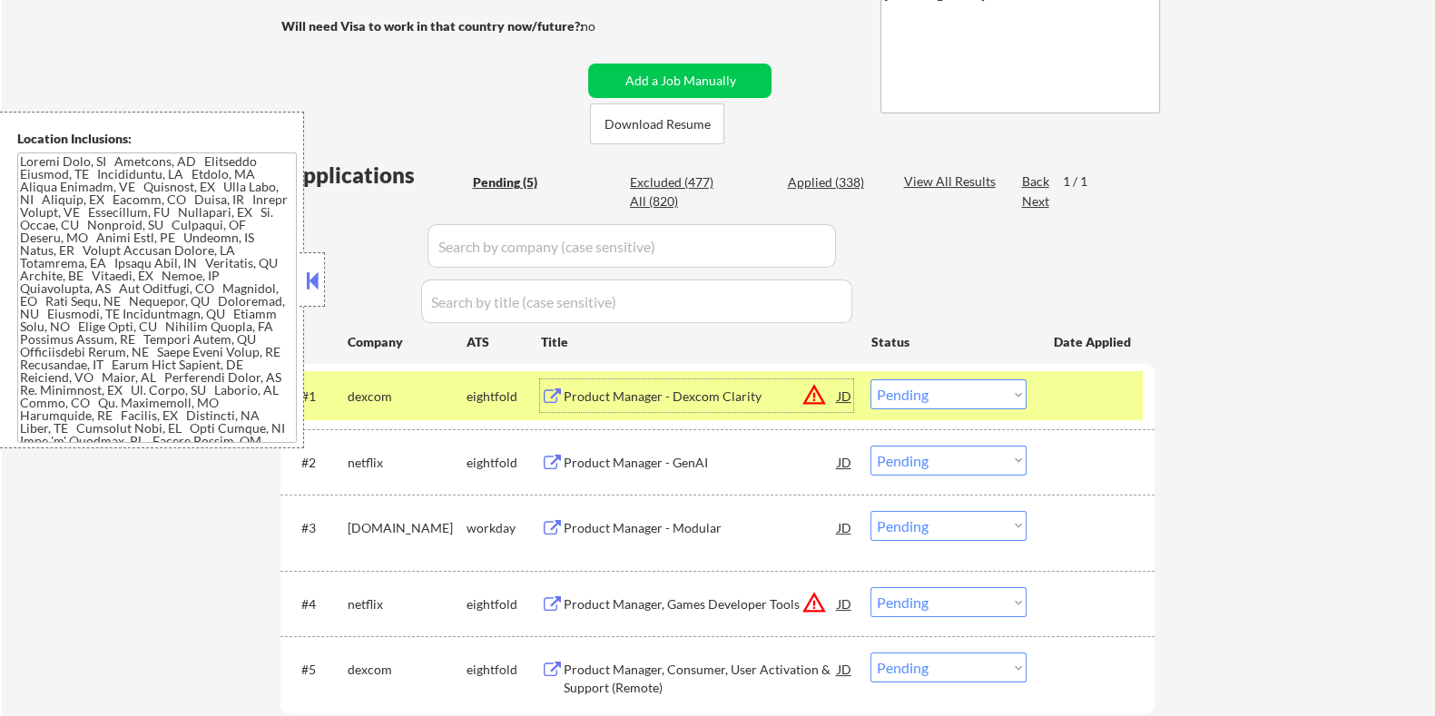
click at [606, 395] on div "Product Manager - Dexcom Clarity" at bounding box center [700, 397] width 274 height 18
